Goal: Check status: Check status

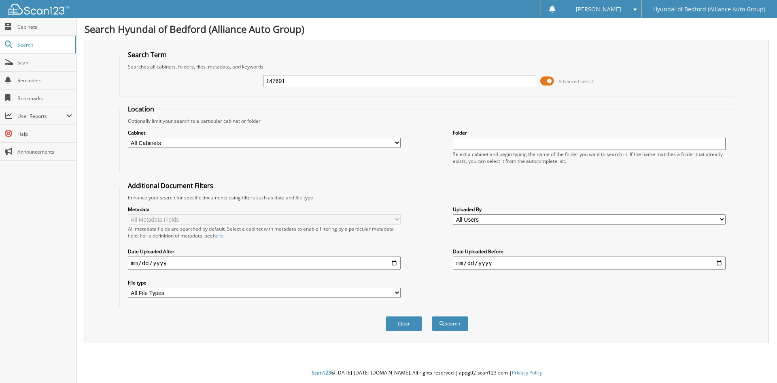
type input "147691"
click at [432, 316] on button "Search" at bounding box center [450, 323] width 36 height 15
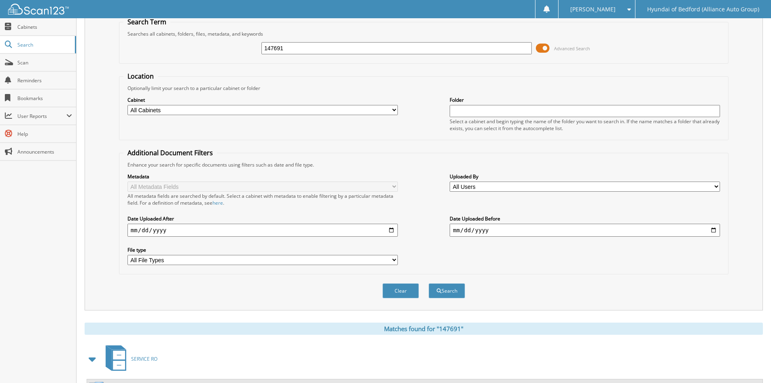
scroll to position [102, 0]
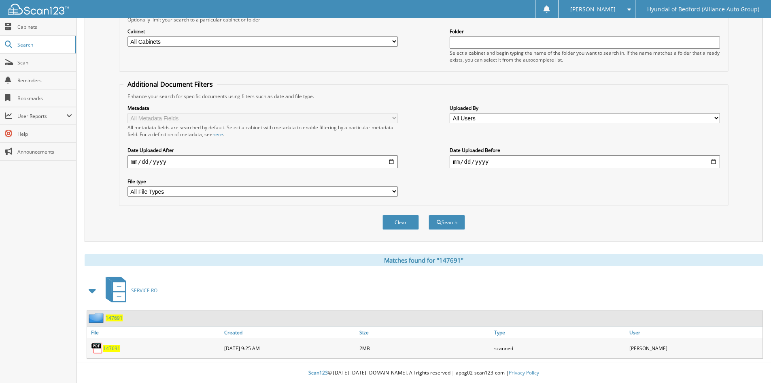
click at [116, 350] on span "147691" at bounding box center [111, 348] width 17 height 7
